Goal: Task Accomplishment & Management: Manage account settings

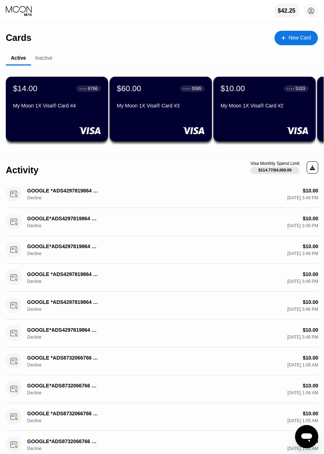
click at [180, 92] on div "● ● ● ● 5595" at bounding box center [192, 88] width 25 height 9
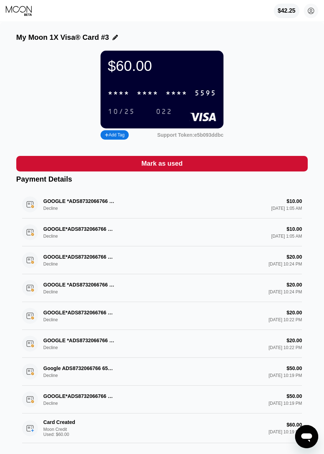
click at [197, 95] on div "5595" at bounding box center [206, 93] width 22 height 8
click at [63, 71] on div "$60.00 4513 6500 2224 5595 10/25 022 Add Tag Support Token: e5b093ddbc" at bounding box center [162, 96] width 292 height 91
click at [24, 10] on icon at bounding box center [19, 10] width 27 height 11
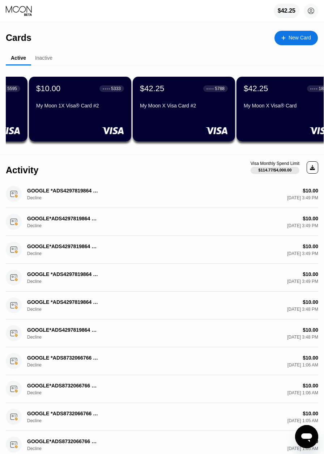
scroll to position [0, 182]
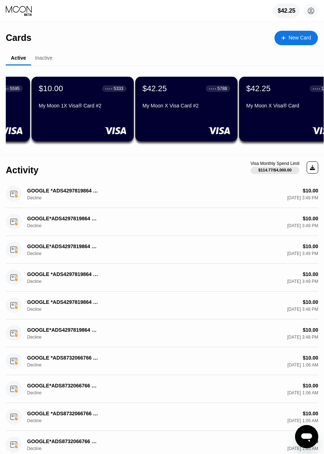
click at [200, 94] on div "$42.25 ● ● ● ● 5788 My Moon X Visa Card #2" at bounding box center [187, 98] width 88 height 28
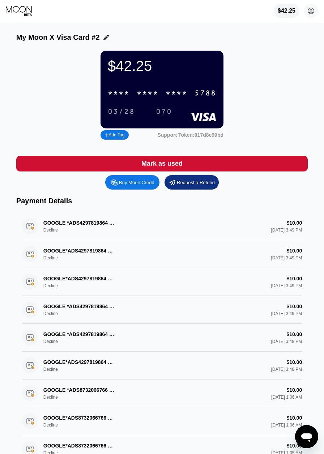
click at [177, 92] on div "* * * *" at bounding box center [177, 93] width 22 height 8
click at [22, 16] on icon at bounding box center [19, 10] width 27 height 11
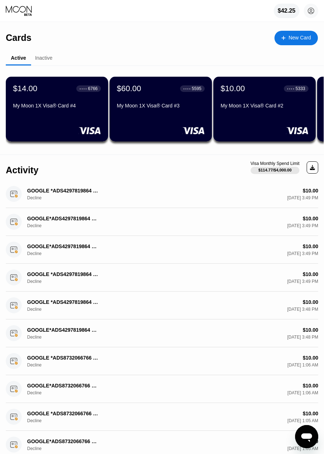
click at [64, 93] on div "$14.00 ● ● ● ● 6766" at bounding box center [57, 88] width 88 height 9
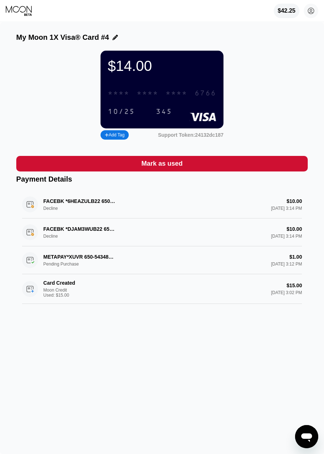
click at [185, 92] on div "* * * *" at bounding box center [177, 93] width 22 height 8
